Goal: Information Seeking & Learning: Learn about a topic

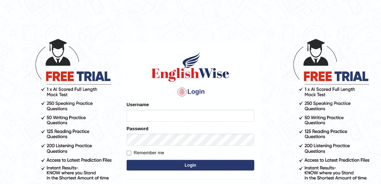
type input "marlon"
click at [178, 165] on button "Login" at bounding box center [191, 165] width 128 height 11
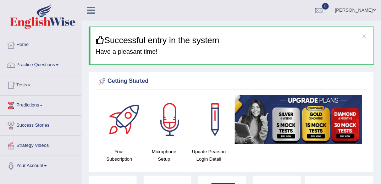
click at [357, 8] on link "[PERSON_NAME]" at bounding box center [354, 9] width 51 height 18
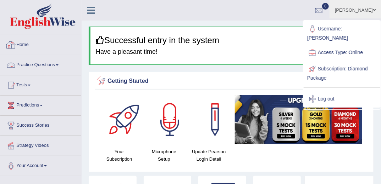
click at [26, 45] on link "Home" at bounding box center [40, 44] width 81 height 18
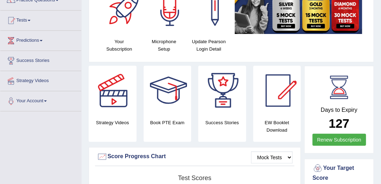
scroll to position [28, 0]
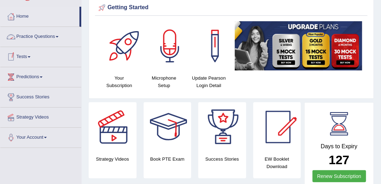
click at [51, 36] on link "Practice Questions" at bounding box center [40, 36] width 81 height 18
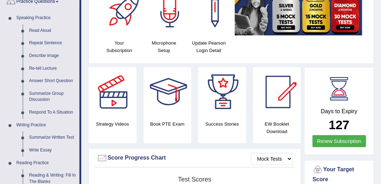
scroll to position [57, 0]
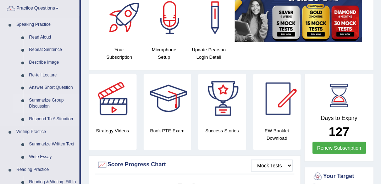
click at [47, 100] on link "Summarize Group Discussion" at bounding box center [53, 103] width 54 height 19
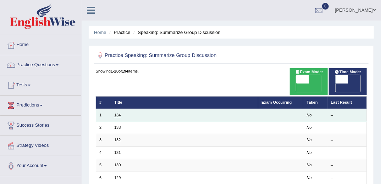
click at [116, 113] on link "134" at bounding box center [117, 115] width 6 height 4
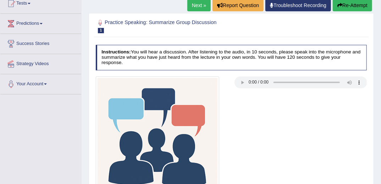
scroll to position [91, 0]
